Goal: Task Accomplishment & Management: Complete application form

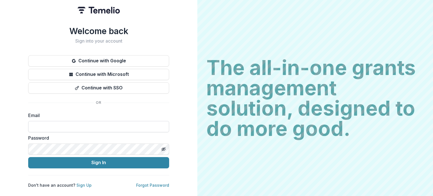
click at [115, 126] on input at bounding box center [98, 126] width 141 height 11
type input "**********"
click at [87, 141] on div "Password" at bounding box center [98, 144] width 141 height 20
drag, startPoint x: 87, startPoint y: 141, endPoint x: 46, endPoint y: 132, distance: 42.1
click at [46, 134] on div "Password" at bounding box center [98, 144] width 141 height 20
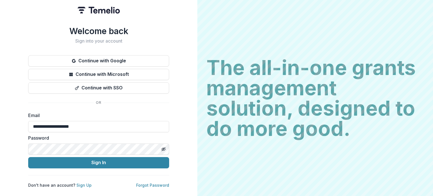
click at [28, 157] on button "Sign In" at bounding box center [98, 162] width 141 height 11
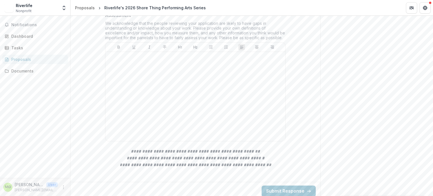
scroll to position [157, 0]
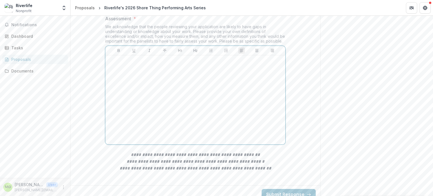
click at [172, 137] on div at bounding box center [195, 99] width 175 height 85
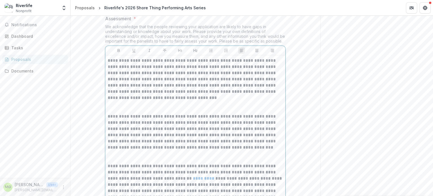
scroll to position [409, 0]
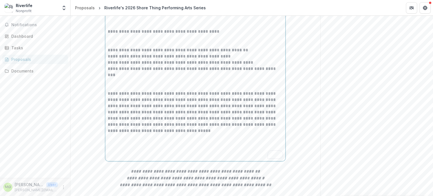
click at [155, 90] on p "To enrich screen reader interactions, please activate Accessibility in Grammarl…" at bounding box center [195, 84] width 175 height 12
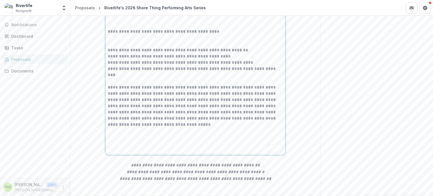
click at [125, 47] on p "To enrich screen reader interactions, please activate Accessibility in Grammarl…" at bounding box center [195, 41] width 175 height 12
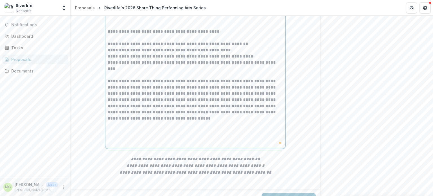
click at [116, 28] on p "To enrich screen reader interactions, please activate Accessibility in Grammarl…" at bounding box center [195, 22] width 175 height 12
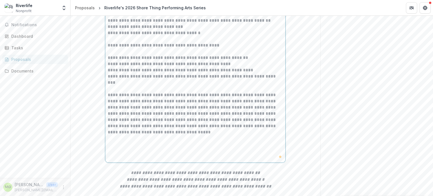
scroll to position [381, 0]
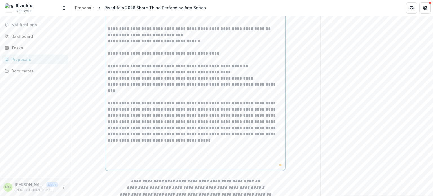
click at [123, 26] on p "To enrich screen reader interactions, please activate Accessibility in Grammarl…" at bounding box center [195, 19] width 175 height 12
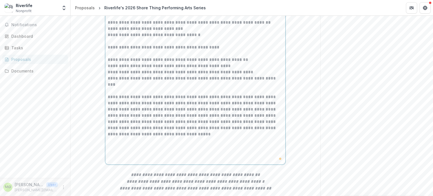
click at [117, 7] on p "To enrich screen reader interactions, please activate Accessibility in Grammarl…" at bounding box center [195, 1] width 175 height 12
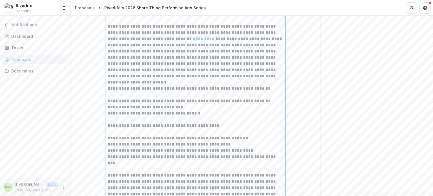
click at [137, 23] on p "To enrich screen reader interactions, please activate Accessibility in Grammarl…" at bounding box center [195, 17] width 175 height 12
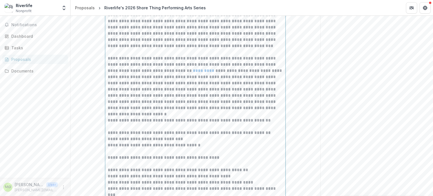
scroll to position [240, 0]
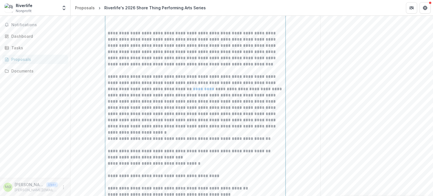
click at [200, 91] on link "*********" at bounding box center [203, 89] width 21 height 4
click at [138, 30] on p "To enrich screen reader interactions, please activate Accessibility in Grammarl…" at bounding box center [195, 24] width 175 height 12
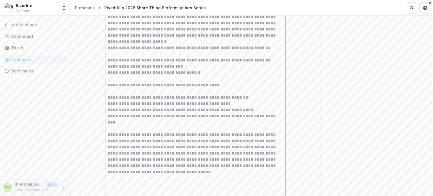
scroll to position [353, 0]
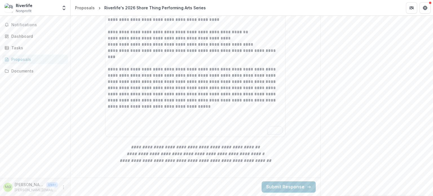
drag, startPoint x: 191, startPoint y: 136, endPoint x: 187, endPoint y: 132, distance: 5.4
click at [128, 123] on p "To enrich screen reader interactions, please activate Accessibility in Grammarl…" at bounding box center [195, 128] width 175 height 12
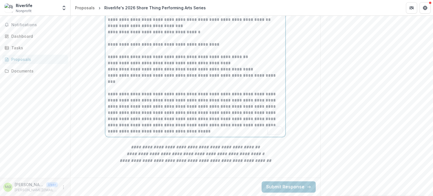
scroll to position [414, 0]
click at [268, 186] on button "Submit Response" at bounding box center [289, 186] width 54 height 11
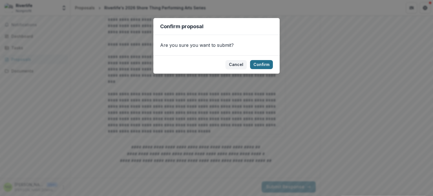
click at [263, 64] on button "Confirm" at bounding box center [261, 64] width 23 height 9
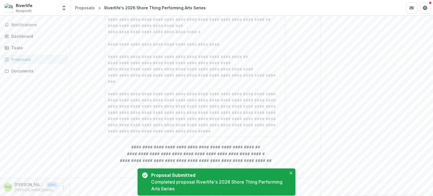
scroll to position [67, 0]
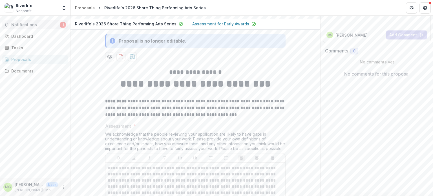
click at [33, 21] on button "Notifications 1" at bounding box center [35, 24] width 66 height 9
